Goal: Task Accomplishment & Management: Use online tool/utility

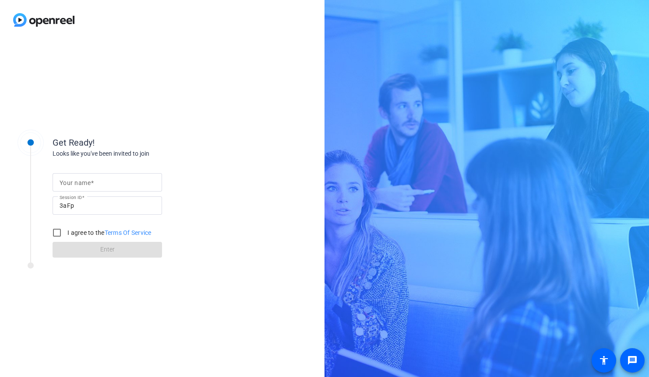
click at [86, 182] on mat-label "Your name" at bounding box center [75, 183] width 31 height 7
click at [86, 182] on input "Your name" at bounding box center [107, 182] width 95 height 11
type input "[PERSON_NAME]"
click at [55, 232] on input "I agree to the Terms Of Service" at bounding box center [57, 233] width 18 height 18
checkbox input "true"
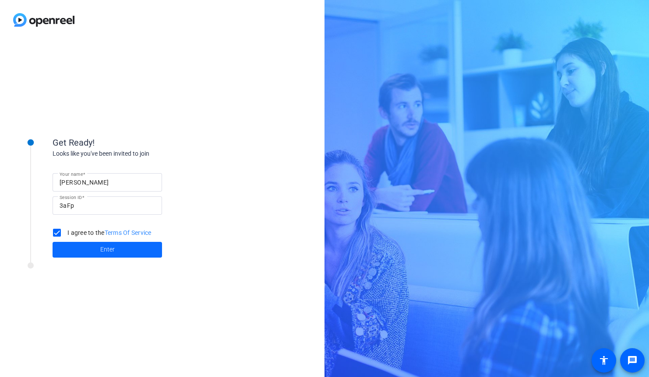
click at [89, 249] on span at bounding box center [107, 249] width 109 height 21
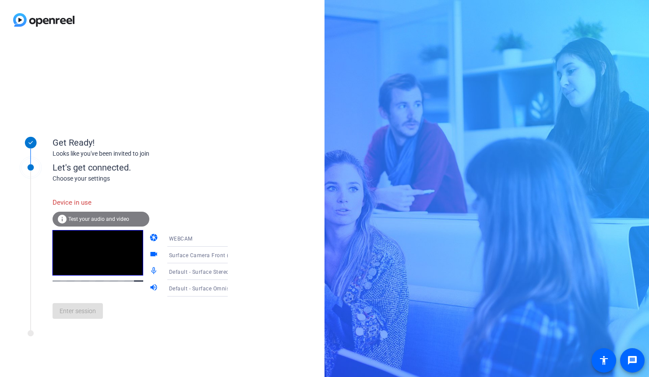
click at [95, 221] on span "Test your audio and video" at bounding box center [98, 219] width 61 height 6
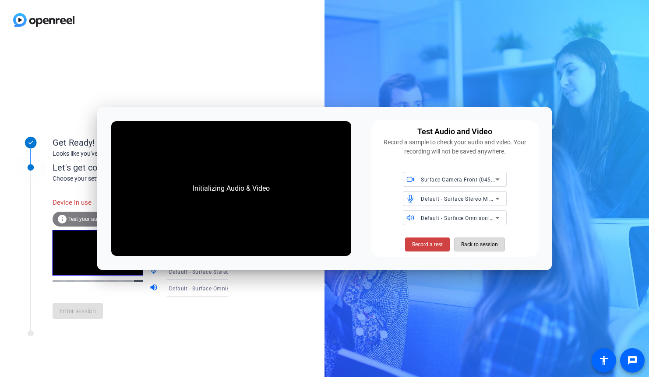
click at [472, 243] on span "Back to session" at bounding box center [479, 244] width 37 height 17
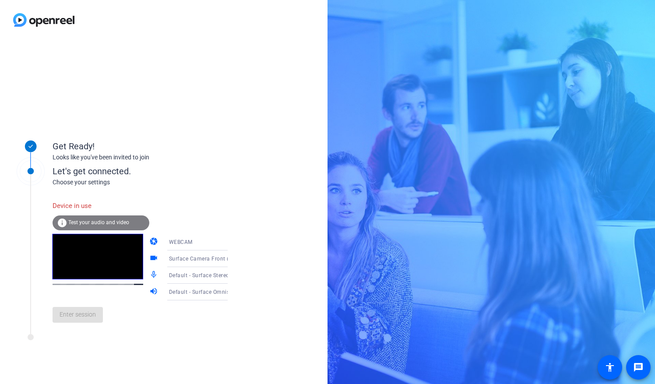
click at [82, 213] on div "Device in use" at bounding box center [101, 206] width 97 height 19
click at [82, 221] on span "Test your audio and video" at bounding box center [98, 222] width 61 height 6
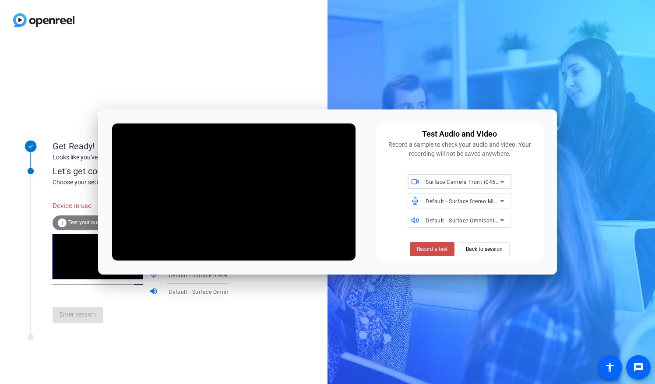
click at [421, 250] on span "Record a test" at bounding box center [432, 249] width 31 height 8
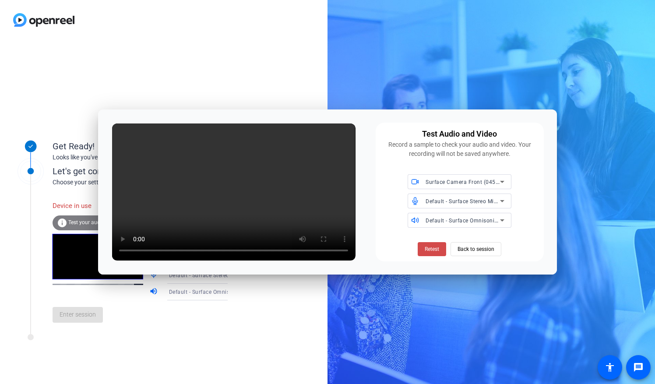
click at [424, 244] on span at bounding box center [432, 249] width 28 height 21
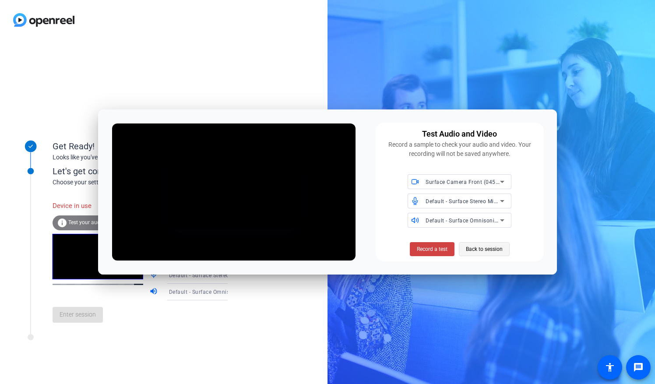
click at [470, 250] on span "Back to session" at bounding box center [484, 249] width 37 height 17
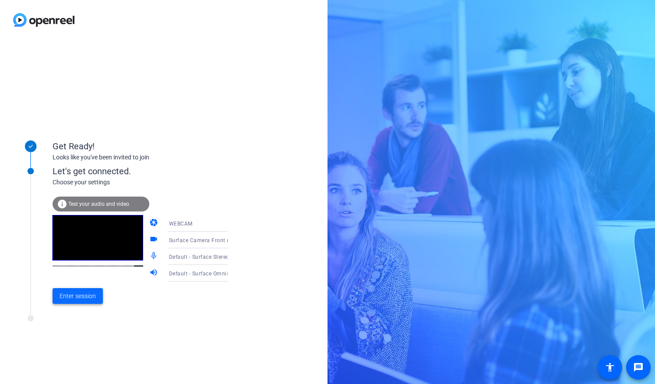
click at [80, 297] on span "Enter session" at bounding box center [78, 296] width 36 height 9
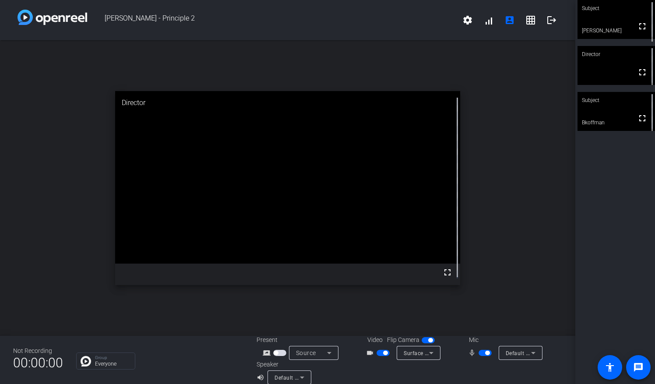
click at [480, 353] on span "button" at bounding box center [485, 353] width 13 height 6
click at [504, 130] on div "open_in_new Director fullscreen" at bounding box center [287, 188] width 575 height 296
click at [481, 351] on span "button" at bounding box center [485, 353] width 13 height 6
click at [546, 23] on mat-icon "logout" at bounding box center [551, 20] width 11 height 11
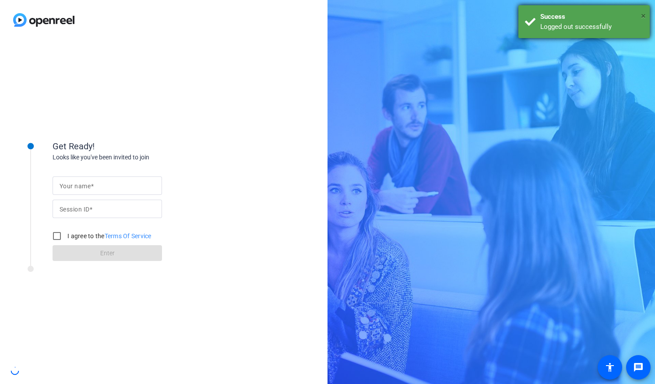
click at [644, 16] on span "×" at bounding box center [643, 16] width 5 height 11
